Goal: Task Accomplishment & Management: Use online tool/utility

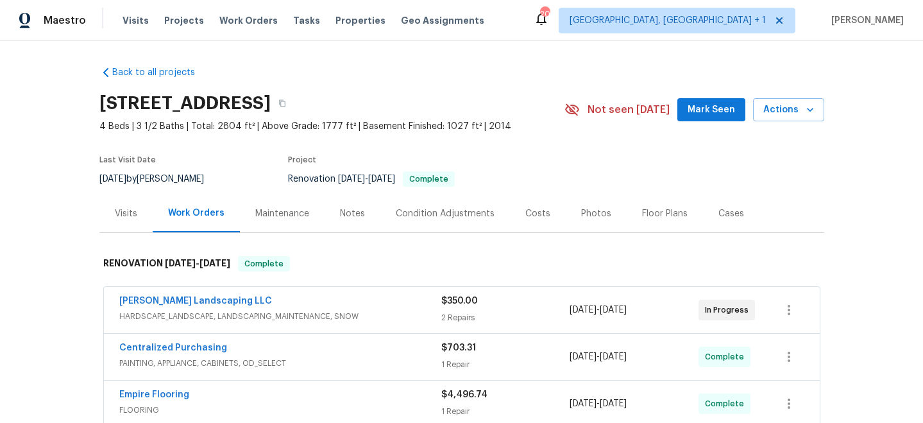
click at [586, 210] on div "Photos" at bounding box center [596, 213] width 30 height 13
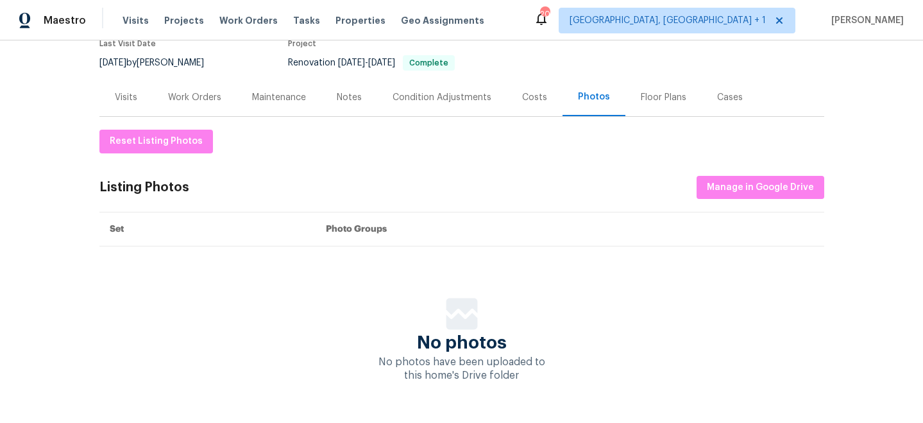
scroll to position [119, 0]
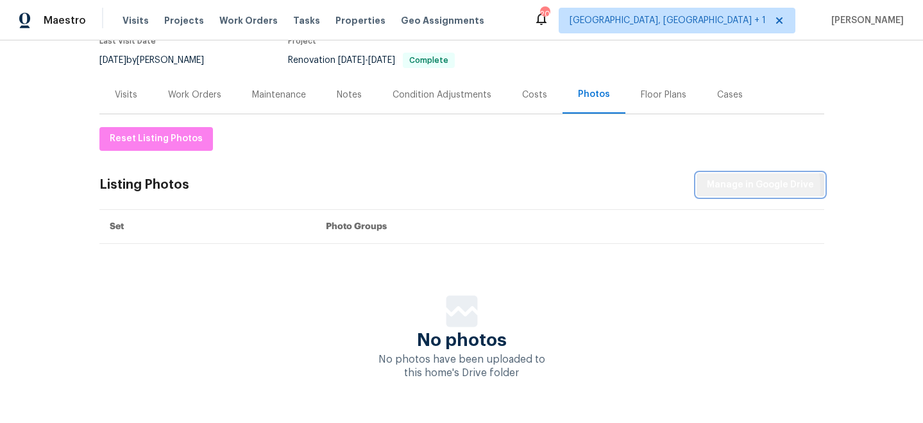
click at [714, 189] on span "Manage in Google Drive" at bounding box center [760, 185] width 107 height 16
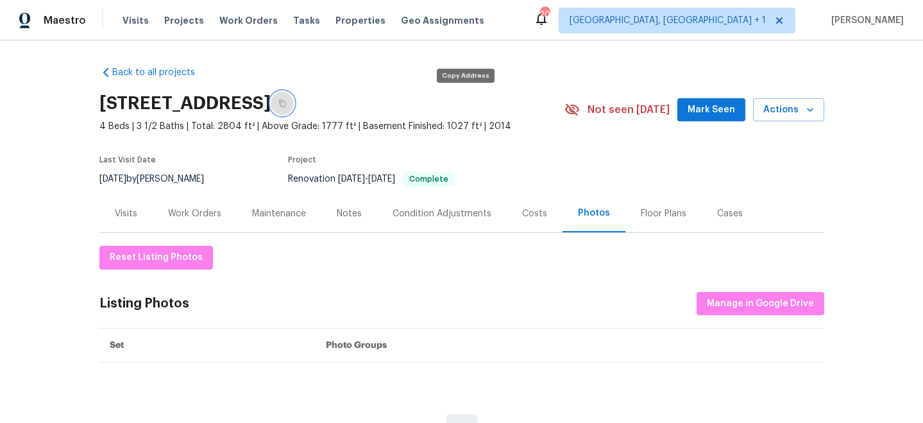
click at [286, 103] on icon "button" at bounding box center [282, 103] width 8 height 8
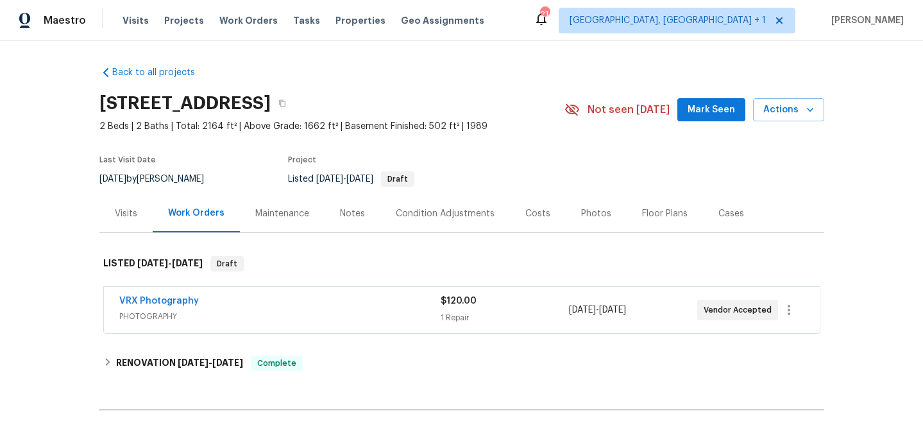
click at [588, 218] on div "Photos" at bounding box center [596, 213] width 30 height 13
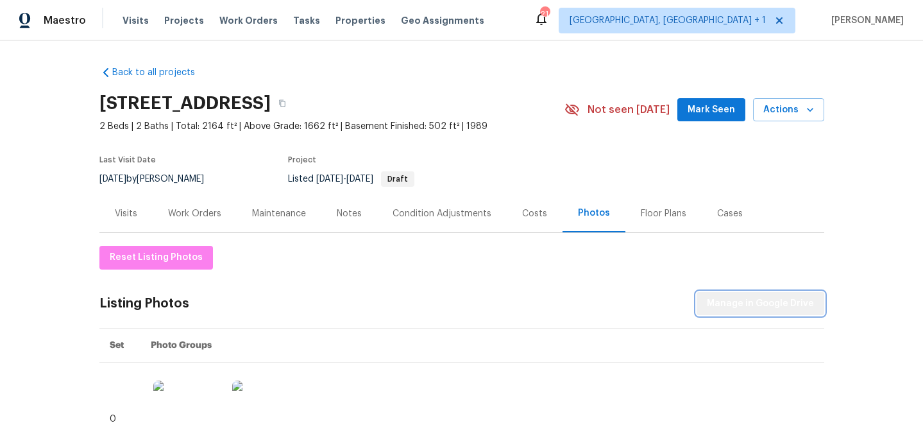
click at [800, 304] on span "Manage in Google Drive" at bounding box center [760, 304] width 107 height 16
click at [286, 106] on icon "button" at bounding box center [282, 103] width 8 height 8
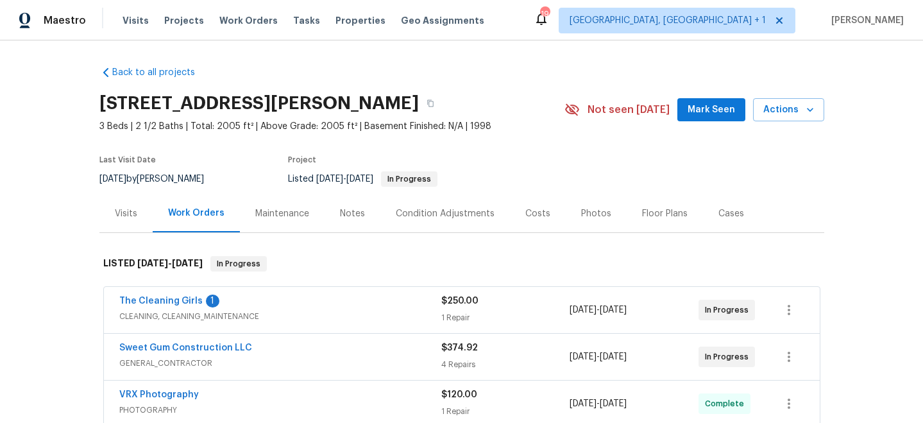
click at [601, 205] on div "Photos" at bounding box center [596, 213] width 61 height 38
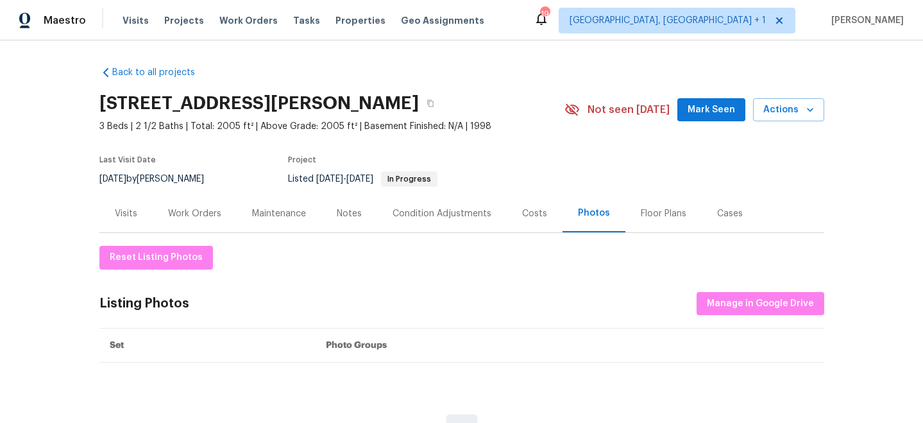
scroll to position [152, 0]
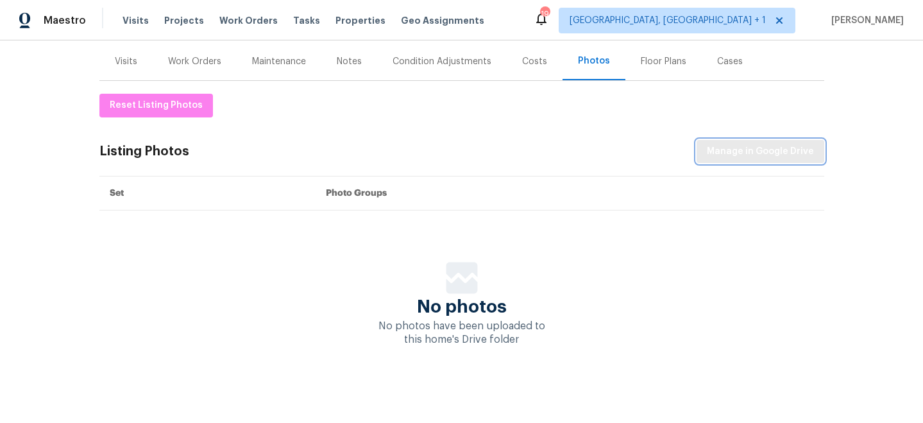
click at [740, 145] on span "Manage in Google Drive" at bounding box center [760, 152] width 107 height 16
